Goal: Information Seeking & Learning: Learn about a topic

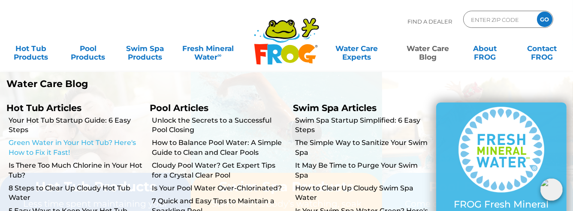
click at [54, 140] on link "Green Water in Your Hot Tub? Here's How to Fix it Fast!" at bounding box center [76, 147] width 135 height 19
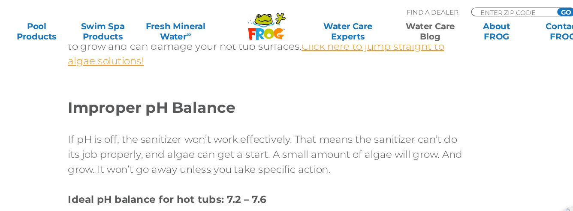
scroll to position [887, 0]
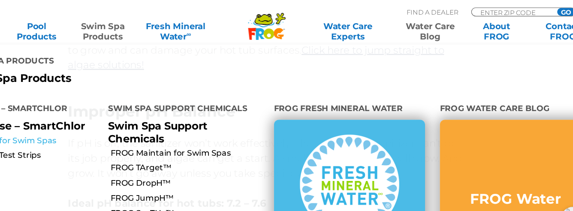
click at [98, 117] on link "FROG @ease for Swim Spas" at bounding box center [76, 121] width 135 height 9
